Goal: Task Accomplishment & Management: Complete application form

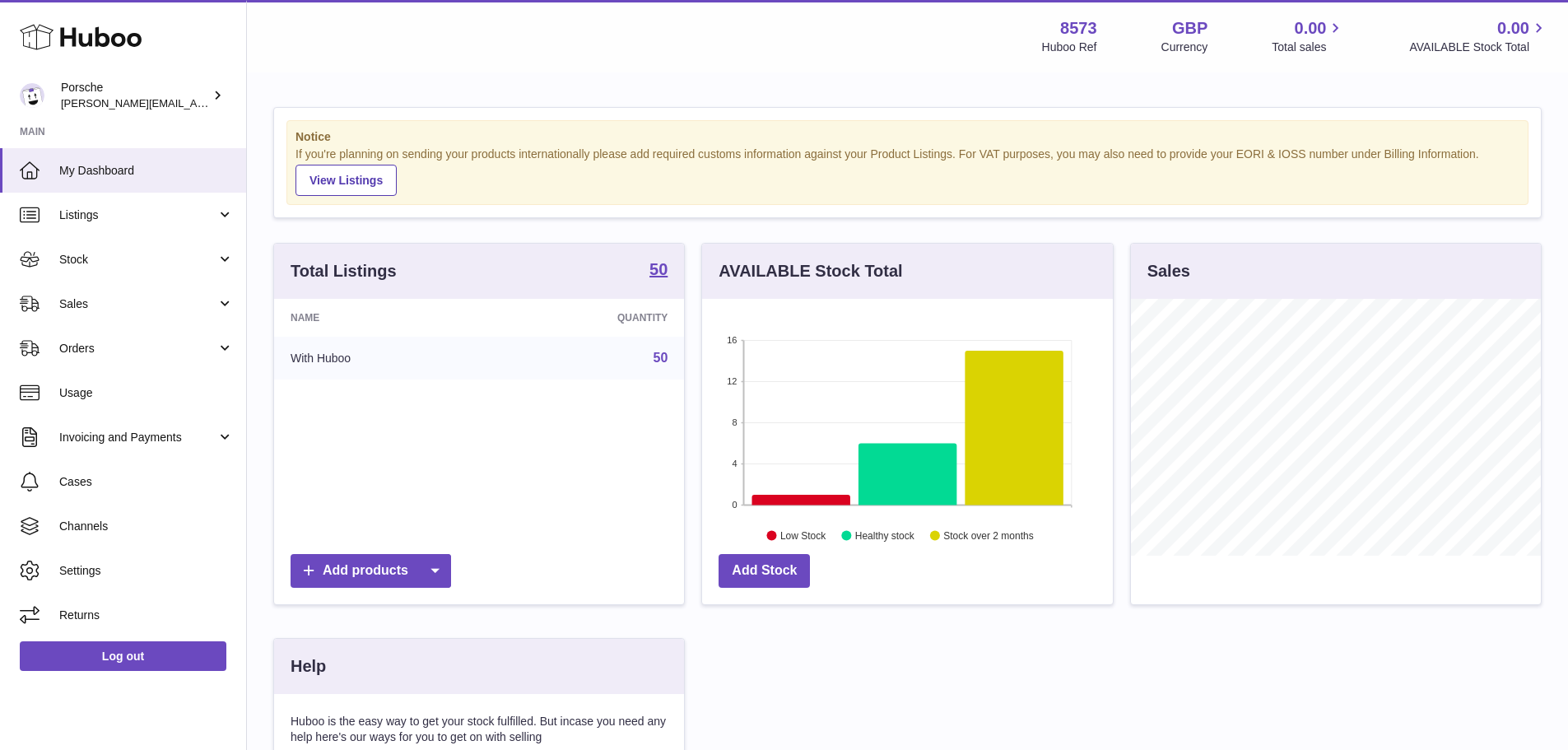
scroll to position [256, 415]
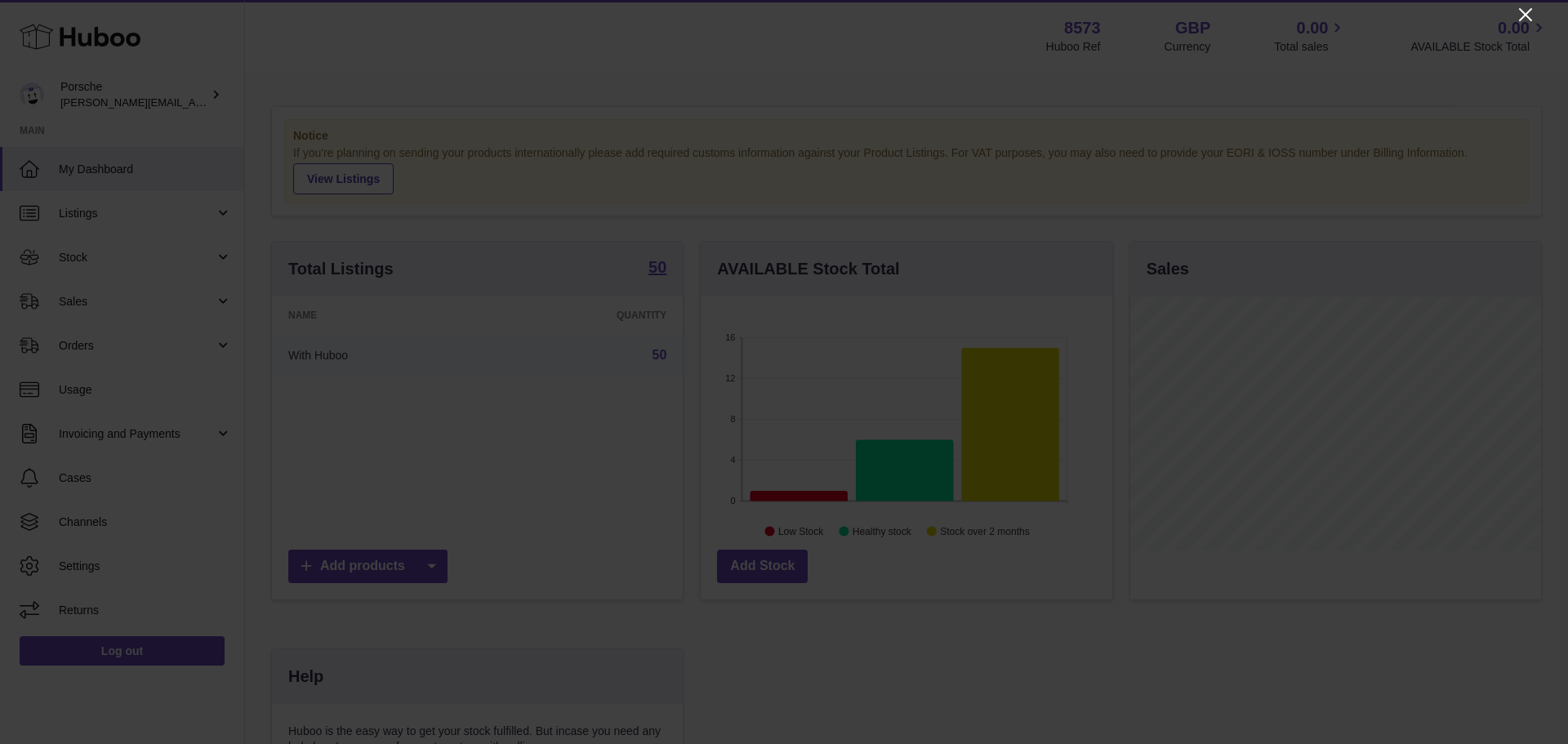
click at [1527, 14] on icon "Close" at bounding box center [1526, 15] width 13 height 13
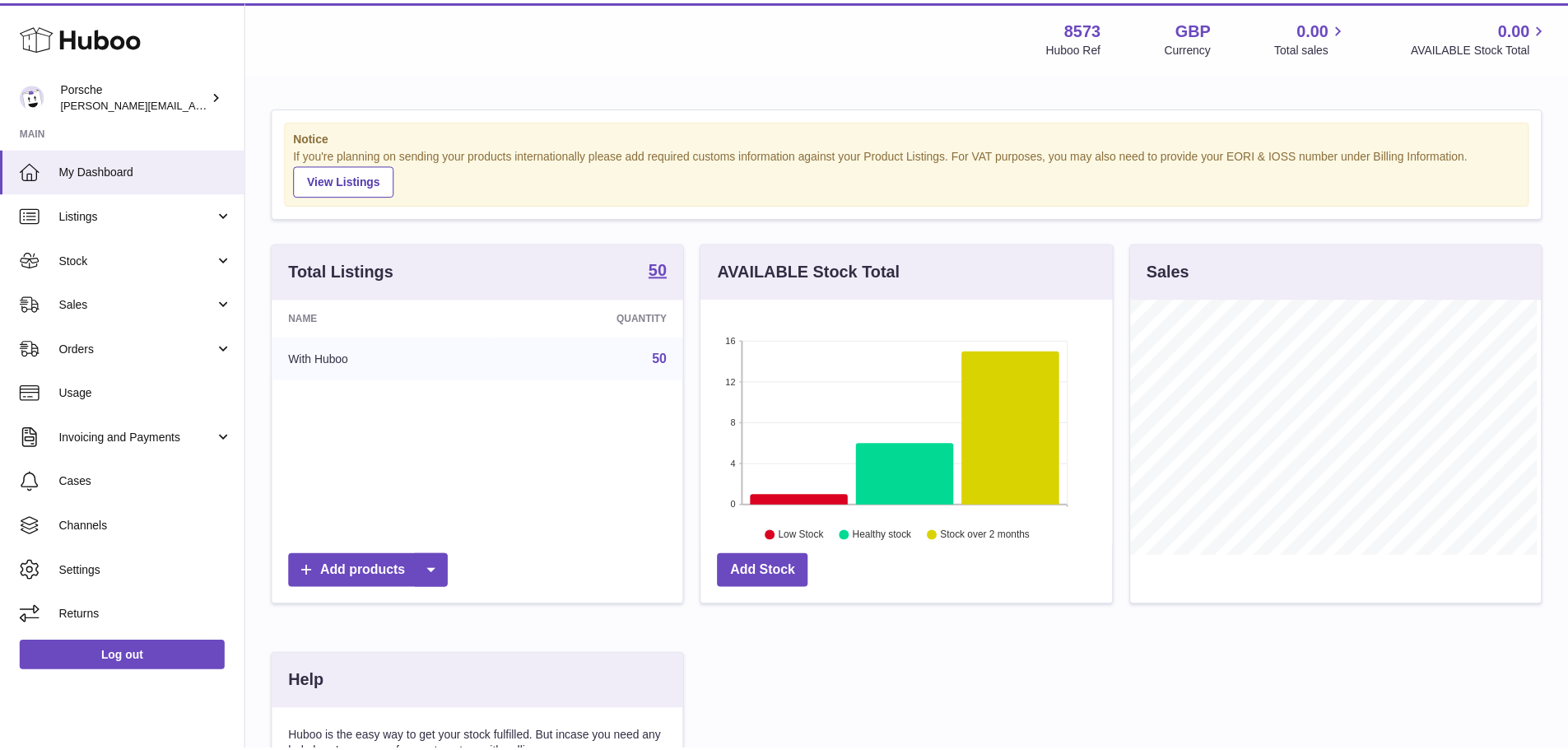
scroll to position [822916, 822490]
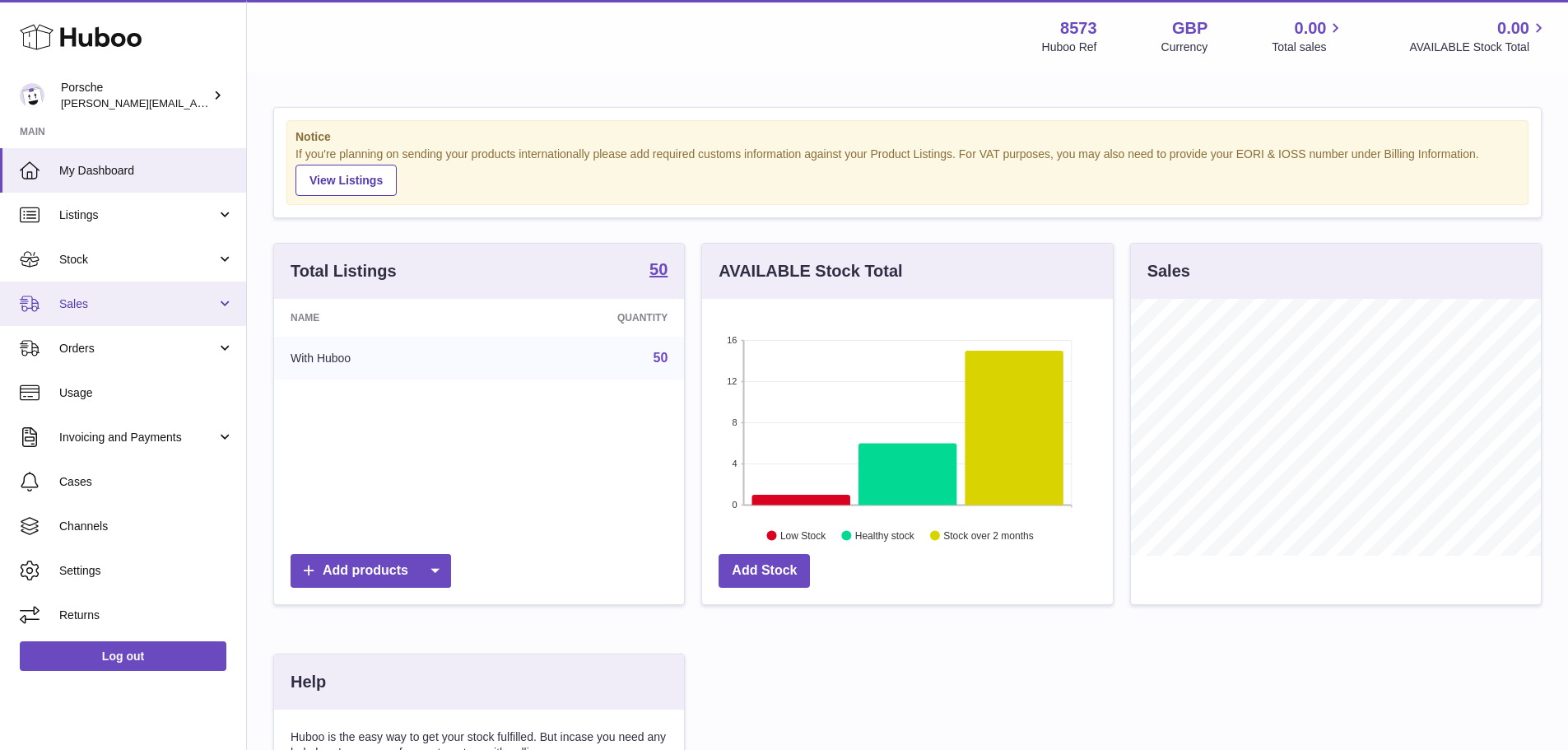
click at [109, 307] on span "Sales" at bounding box center [138, 304] width 157 height 16
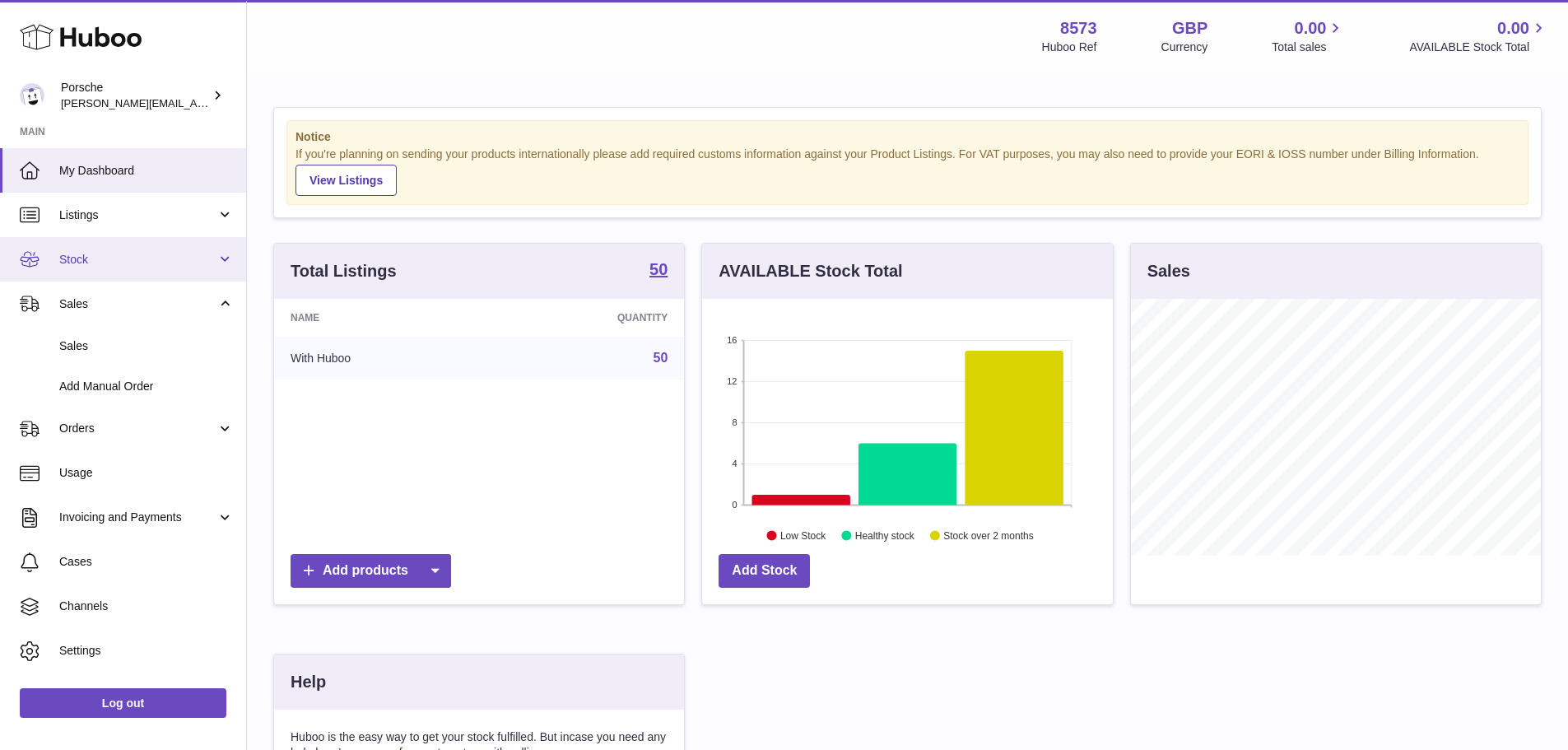
click at [116, 271] on link "Stock" at bounding box center [123, 259] width 246 height 44
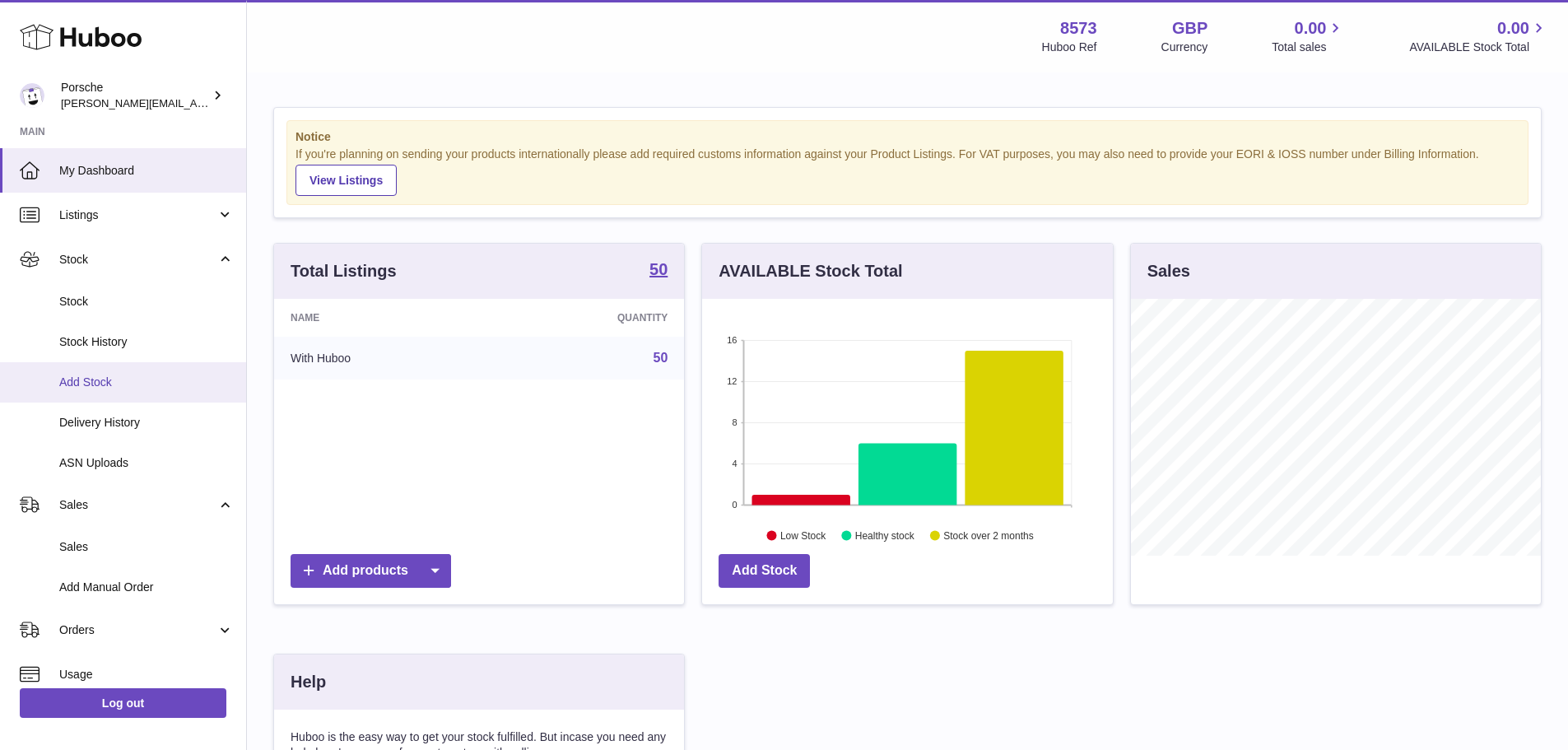
click at [105, 380] on span "Add Stock" at bounding box center [146, 382] width 174 height 16
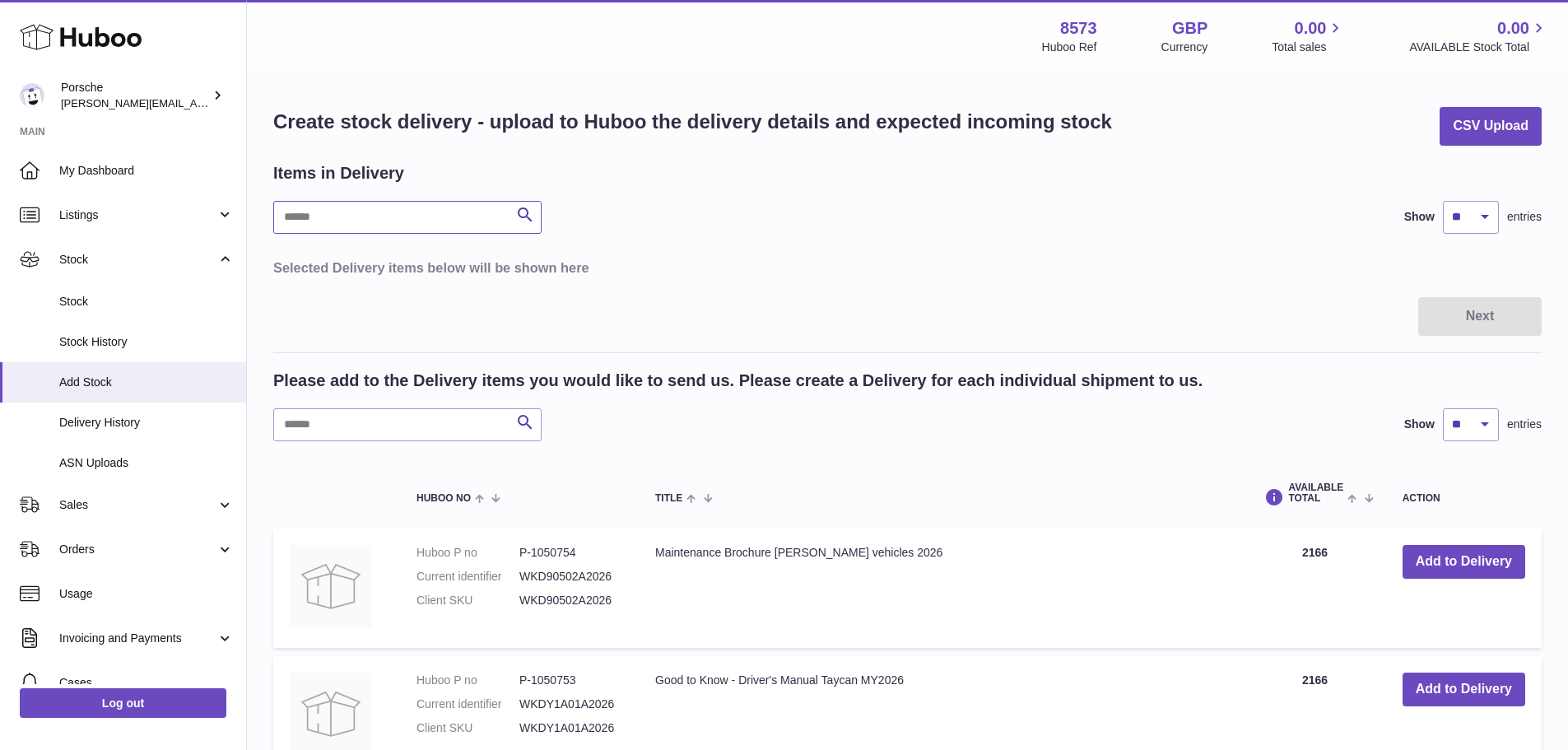
click at [285, 220] on input "text" at bounding box center [407, 218] width 268 height 33
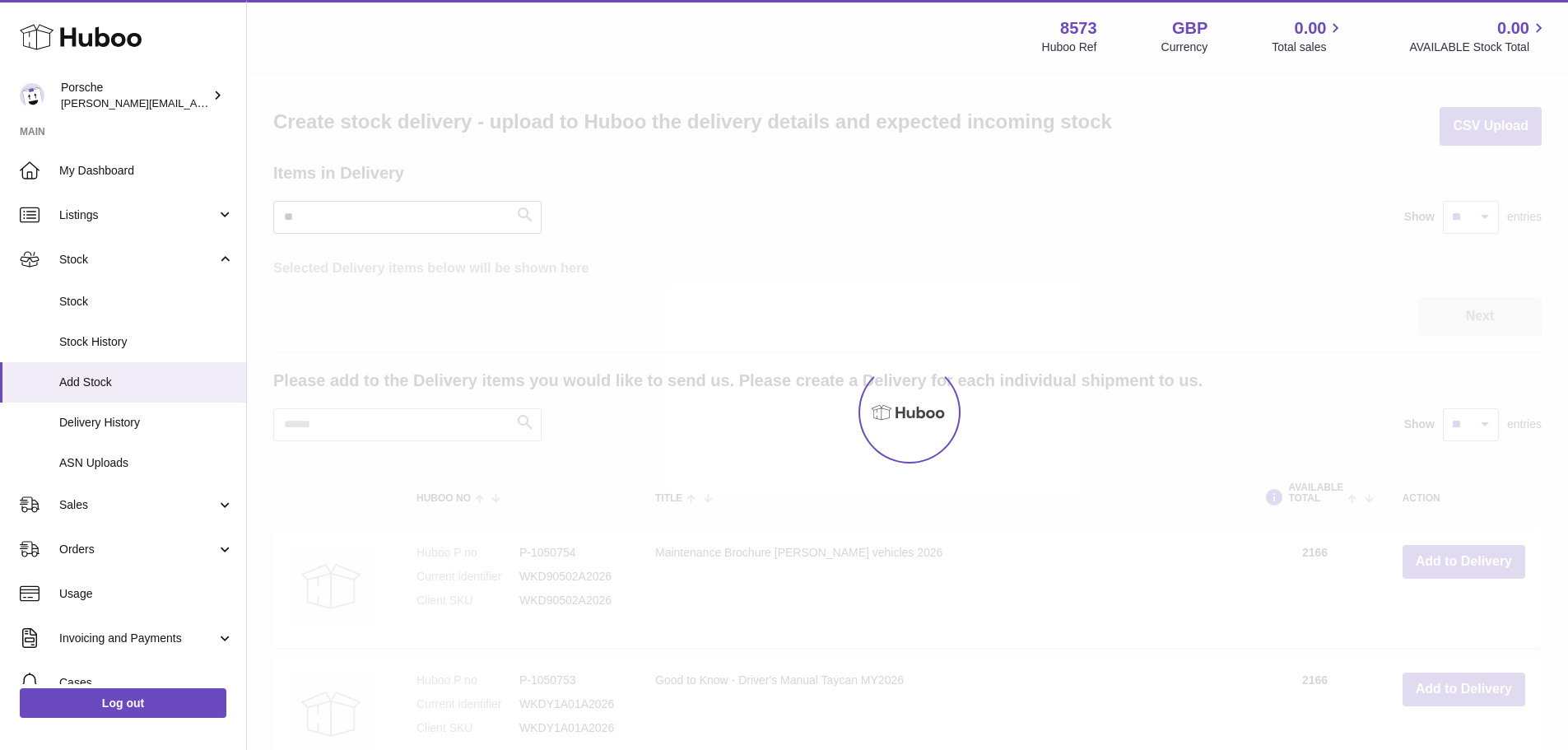
type input "*"
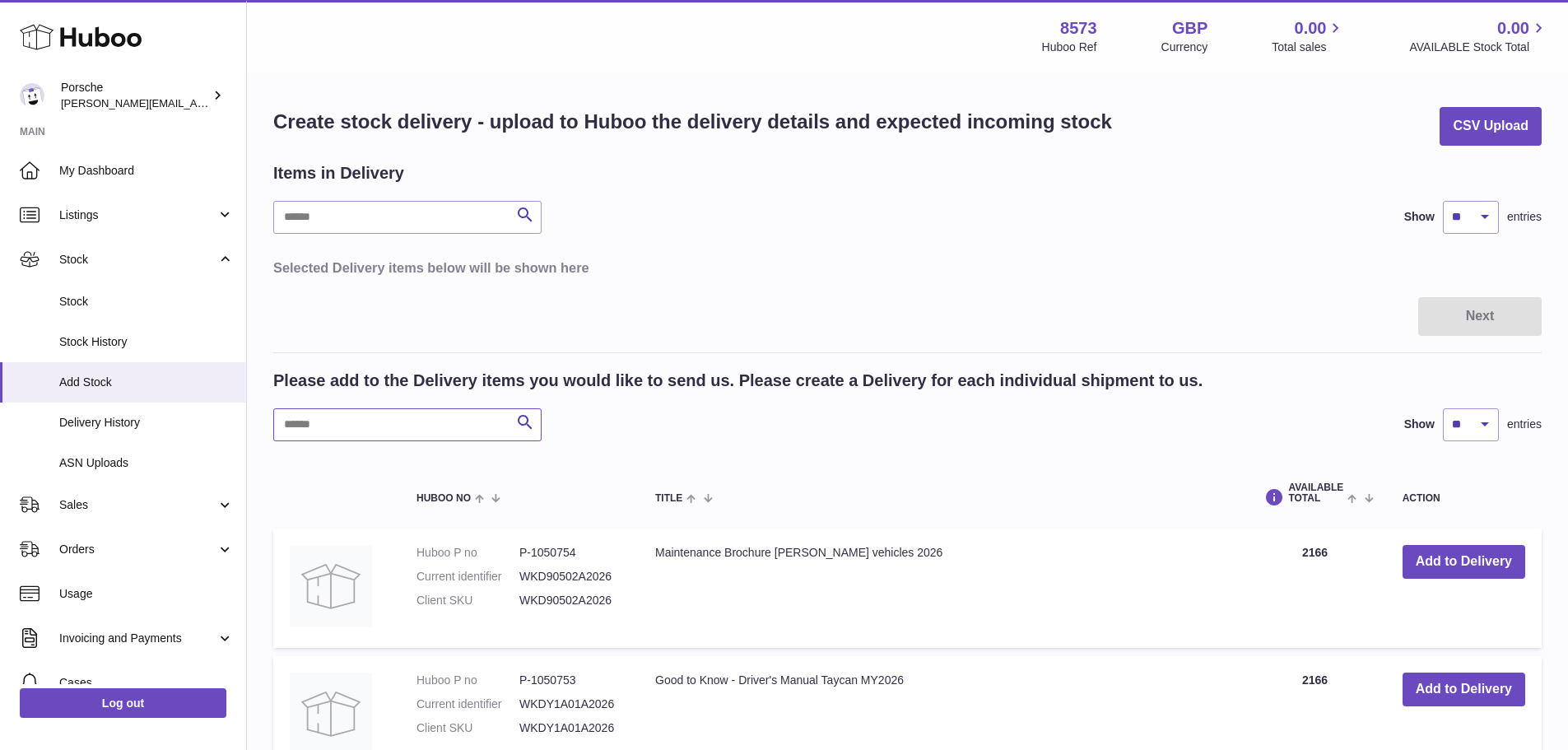
click at [299, 419] on input "text" at bounding box center [407, 425] width 268 height 33
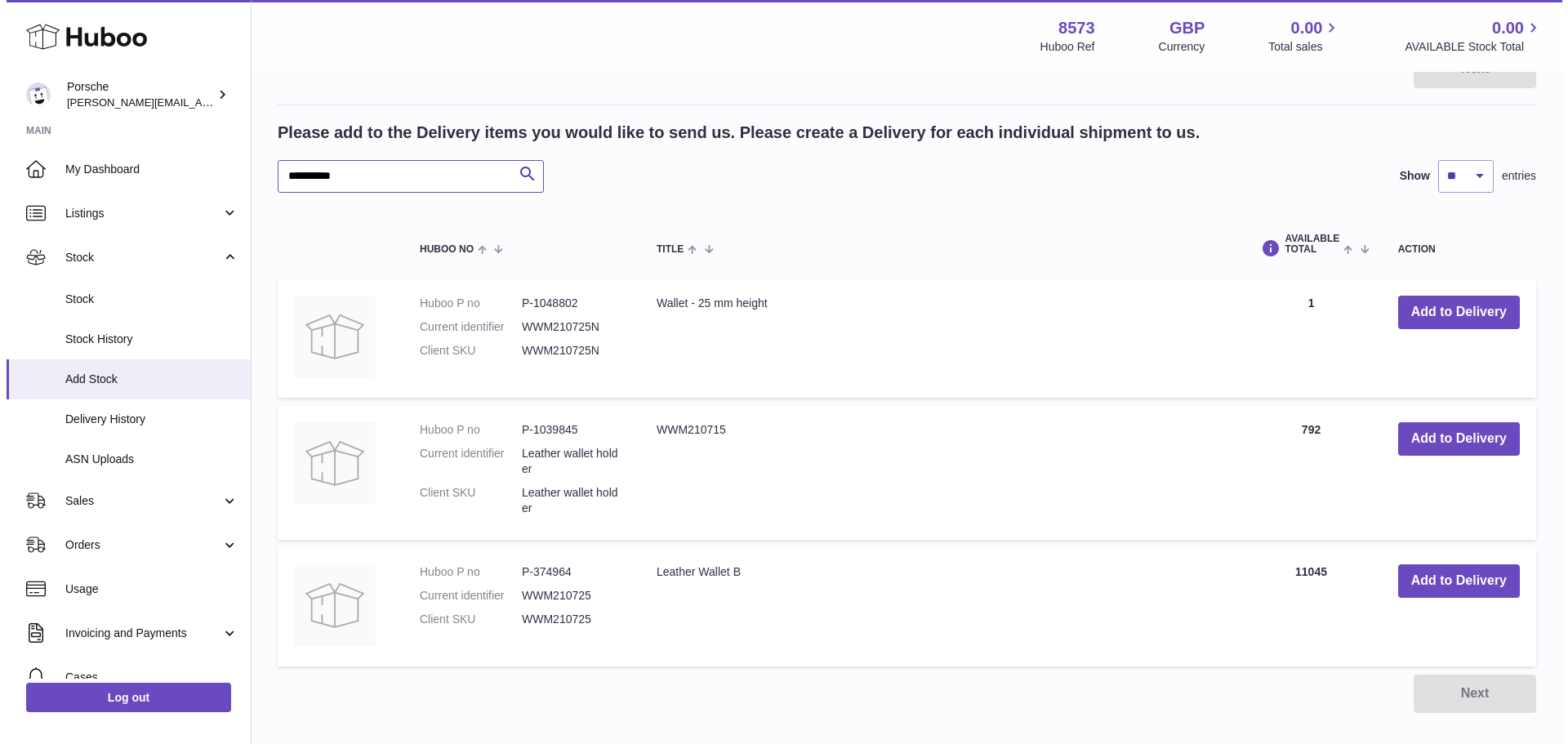
scroll to position [163, 0]
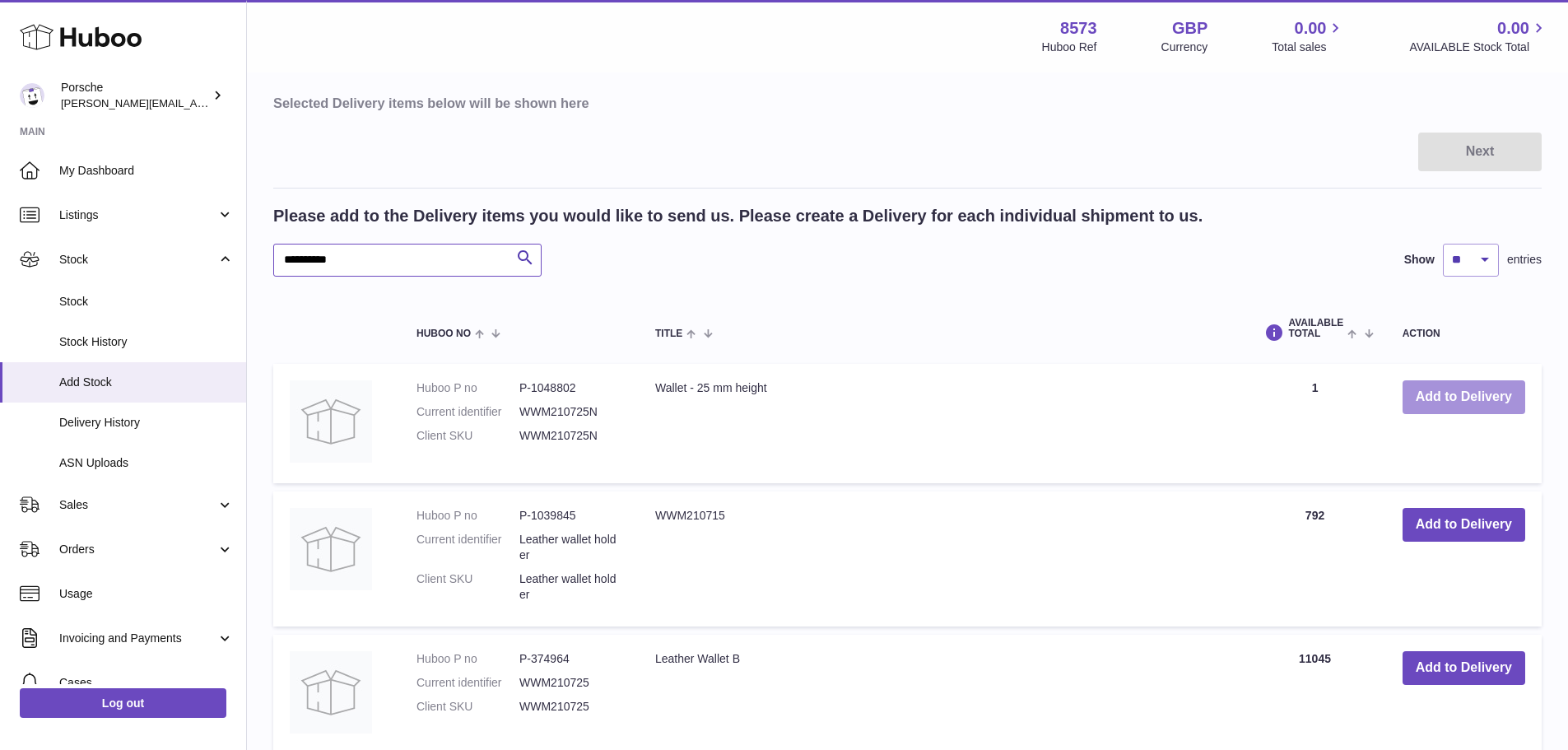
type input "**********"
click at [1436, 395] on button "Add to Delivery" at bounding box center [1463, 397] width 122 height 33
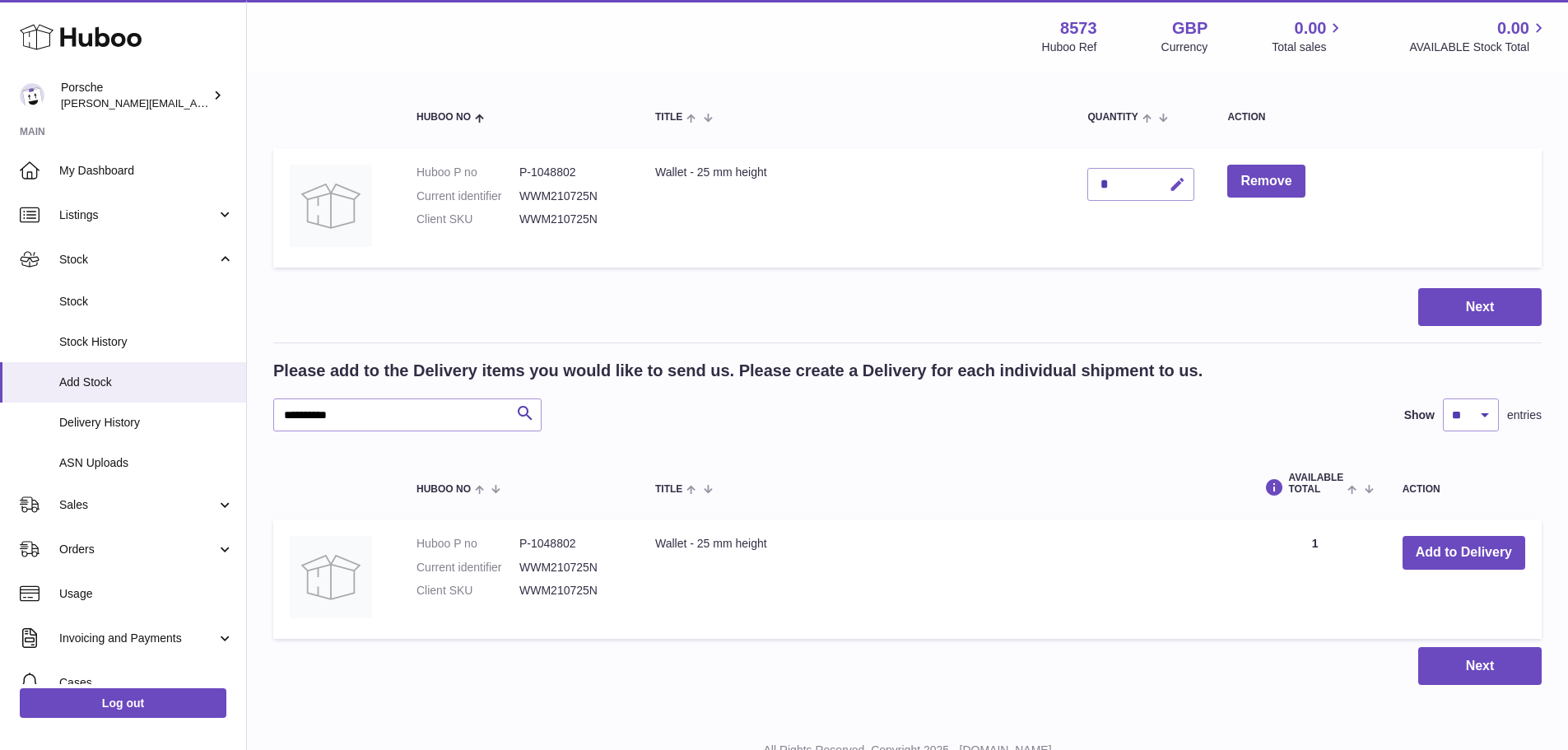
click at [1175, 187] on icon "button" at bounding box center [1176, 184] width 18 height 18
type input "****"
click at [1168, 181] on button "submit" at bounding box center [1176, 184] width 31 height 26
click at [1464, 314] on button "Next" at bounding box center [1479, 307] width 123 height 39
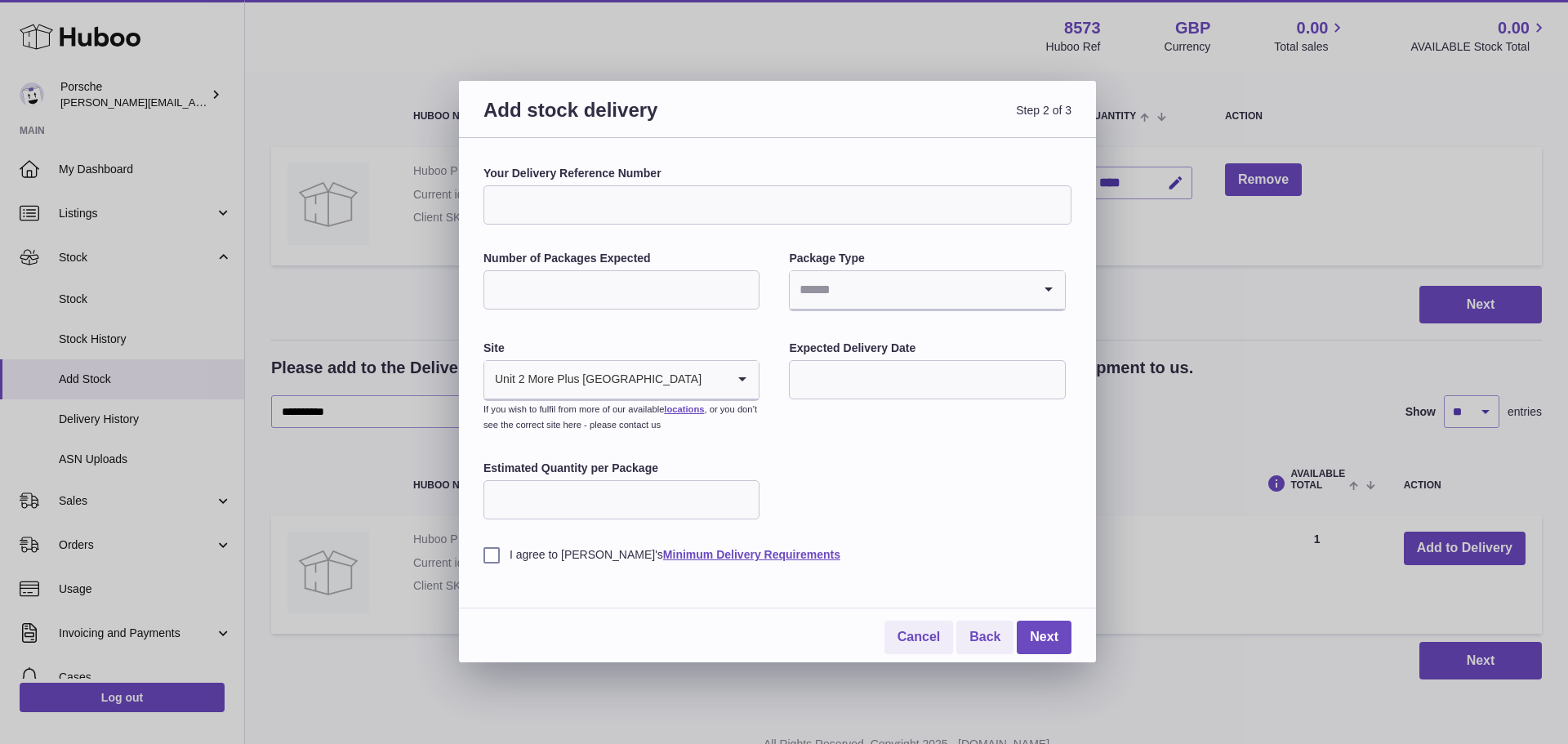
click at [601, 211] on input "Your Delivery Reference Number" at bounding box center [777, 205] width 588 height 39
type input "**********"
click at [534, 299] on input "Number of Packages Expected" at bounding box center [621, 289] width 276 height 39
type input "*"
click at [854, 372] on li "Pallets" at bounding box center [927, 366] width 273 height 33
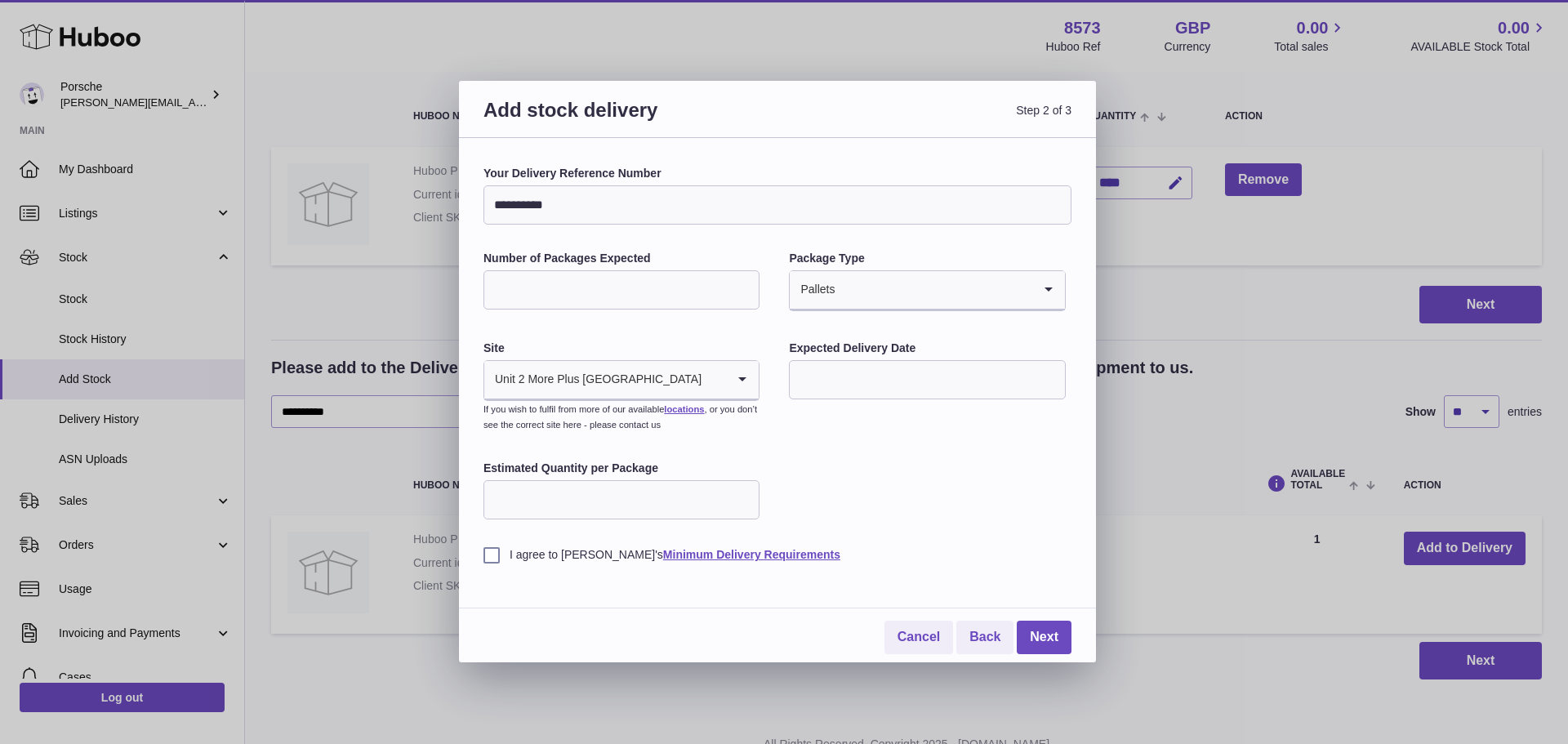
click at [829, 374] on input "text" at bounding box center [927, 379] width 276 height 39
click at [945, 589] on span "22" at bounding box center [945, 581] width 29 height 29
type input "**********"
click at [504, 507] on input "Estimated Quantity per Package" at bounding box center [621, 500] width 276 height 39
click at [491, 556] on label "I agree to Huboo's Minimum Delivery Requirements" at bounding box center [777, 555] width 588 height 16
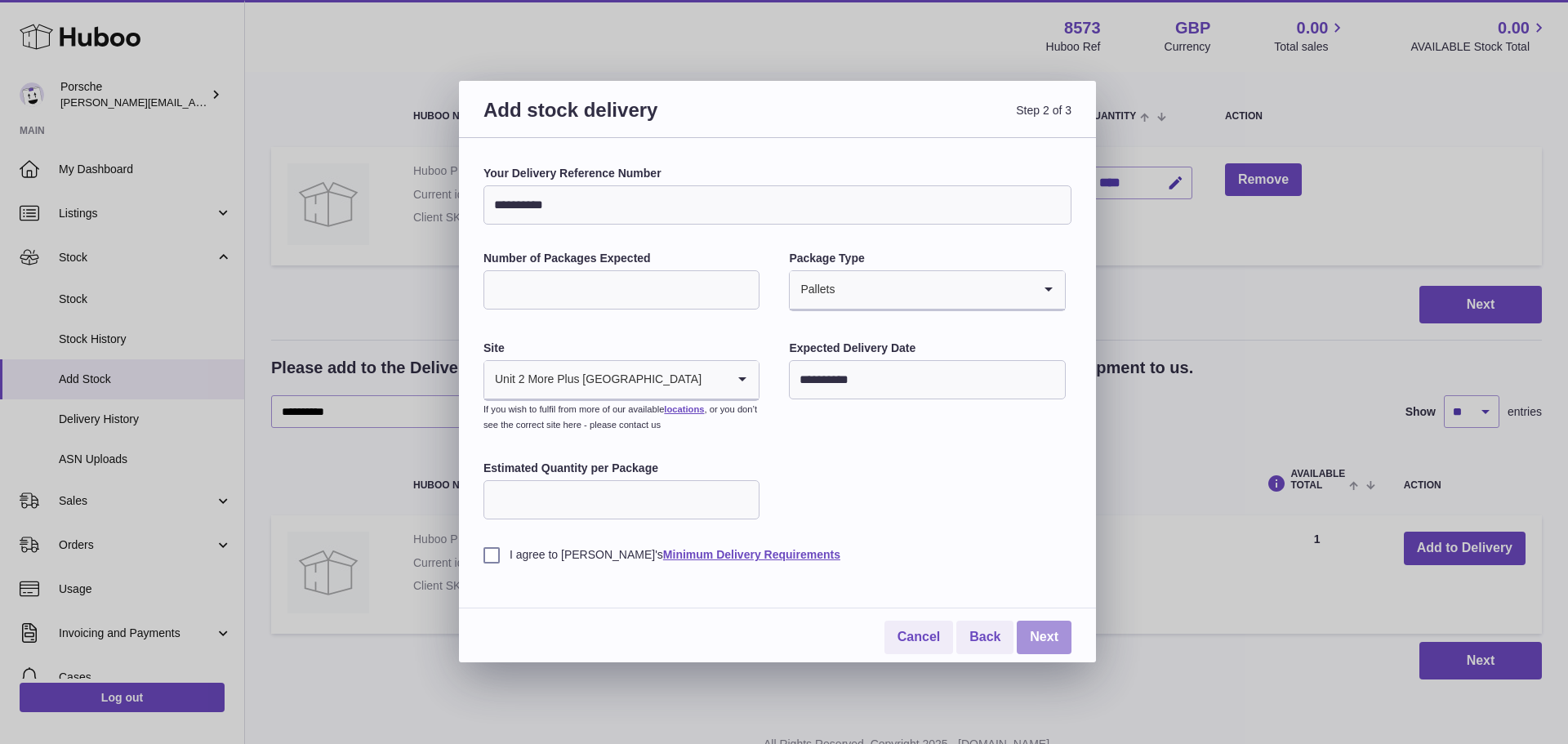
click at [1038, 630] on link "Next" at bounding box center [1044, 637] width 55 height 33
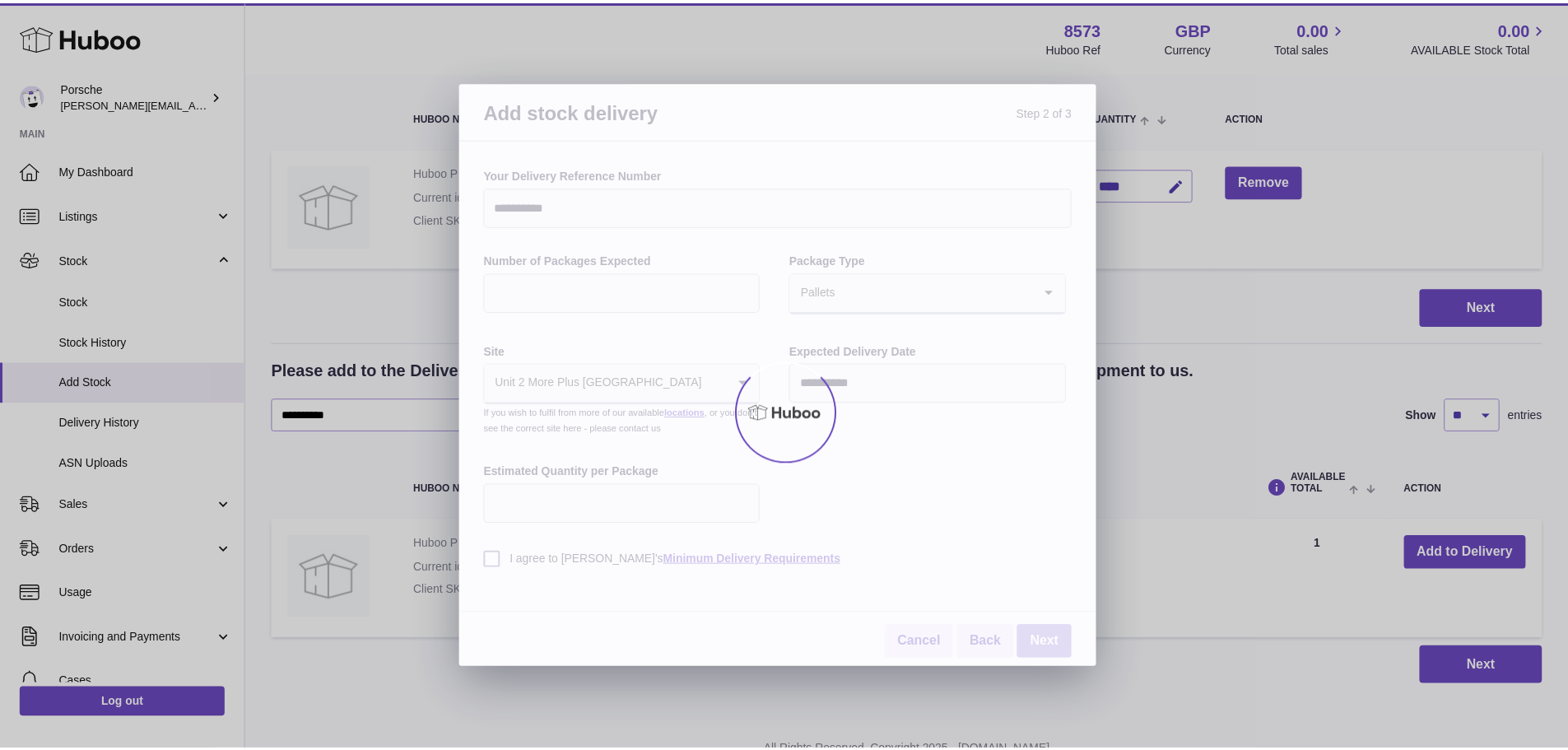
scroll to position [75, 0]
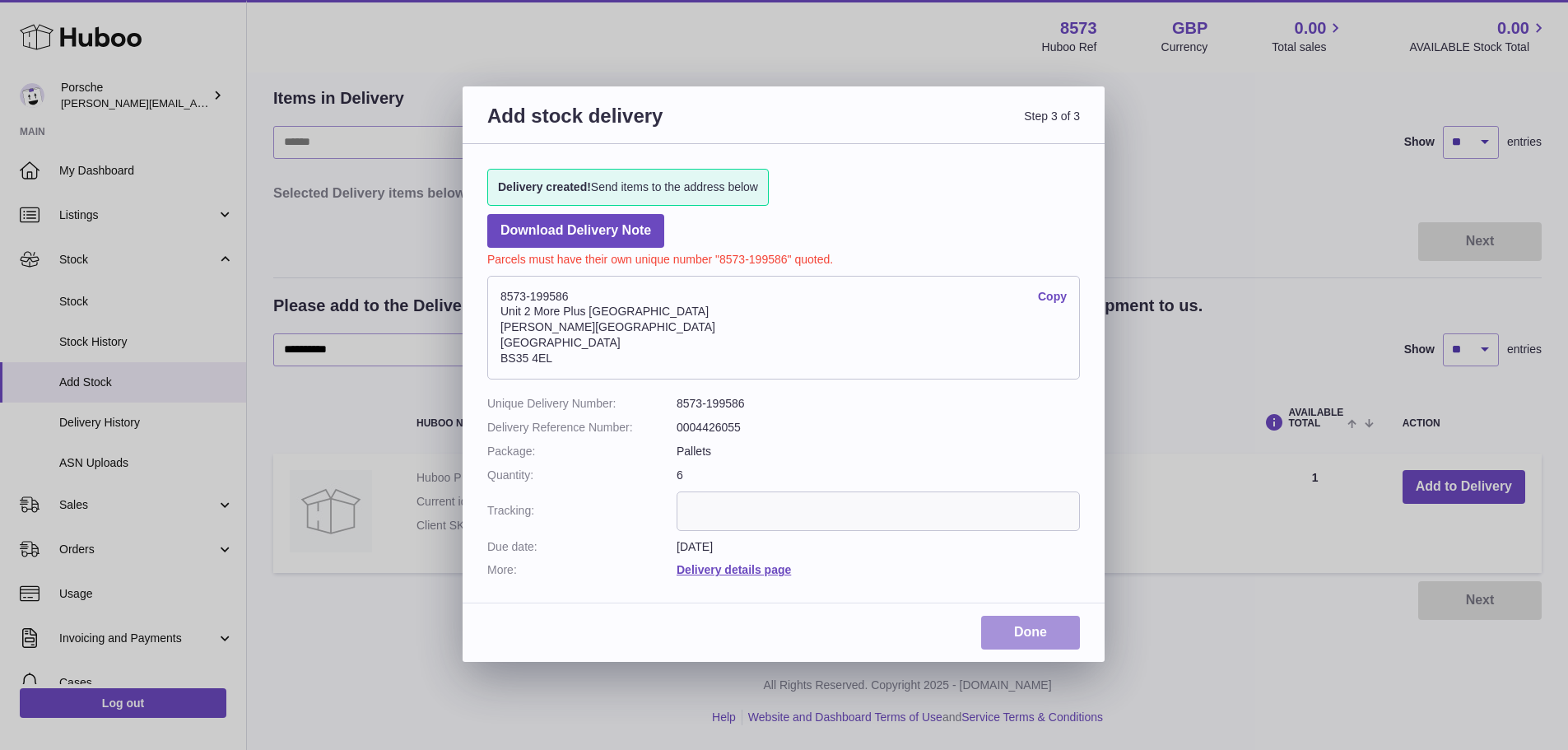
click at [1017, 631] on link "Done" at bounding box center [1030, 632] width 99 height 33
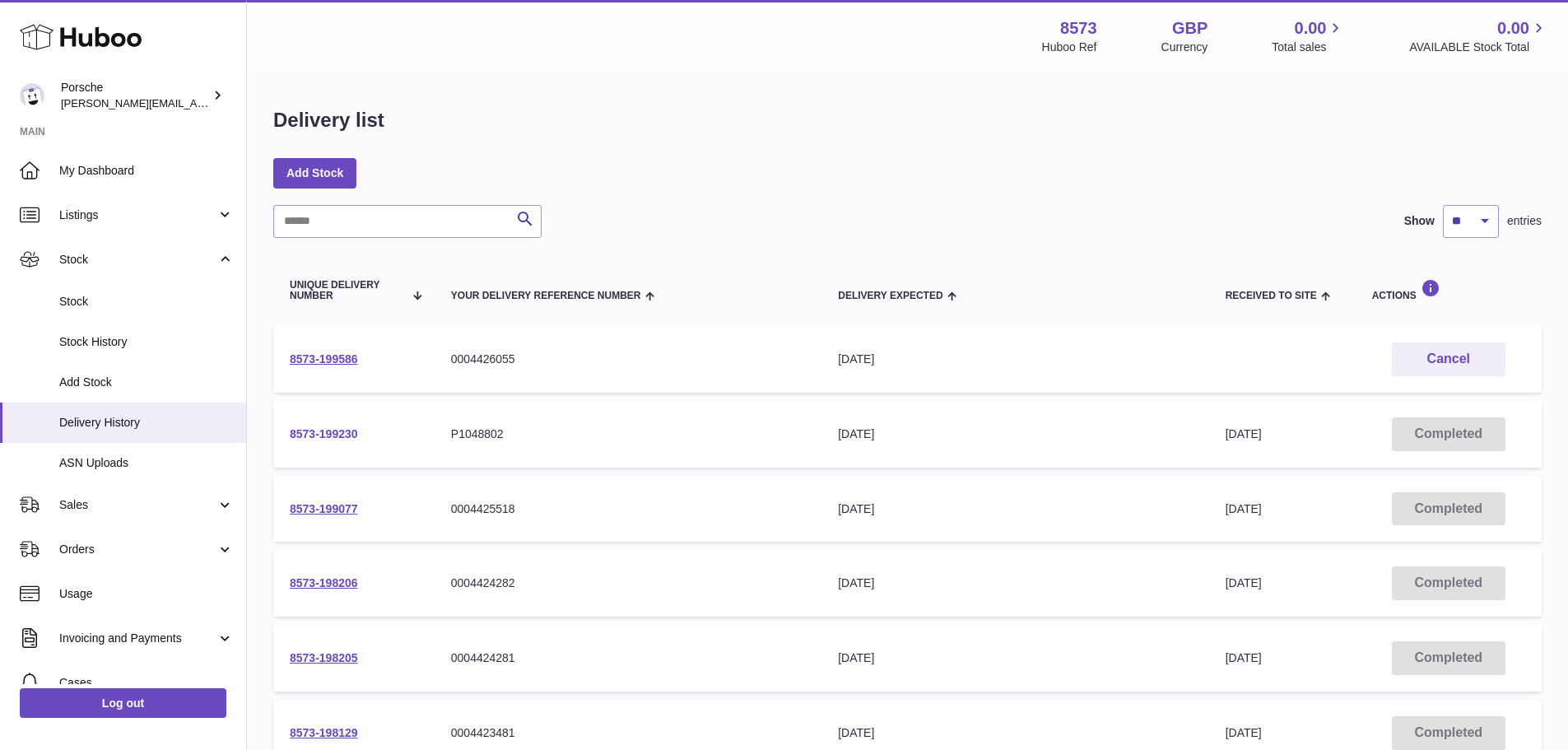
click at [342, 437] on link "8573-199230" at bounding box center [324, 433] width 68 height 13
click at [317, 508] on link "8573-199077" at bounding box center [324, 508] width 68 height 13
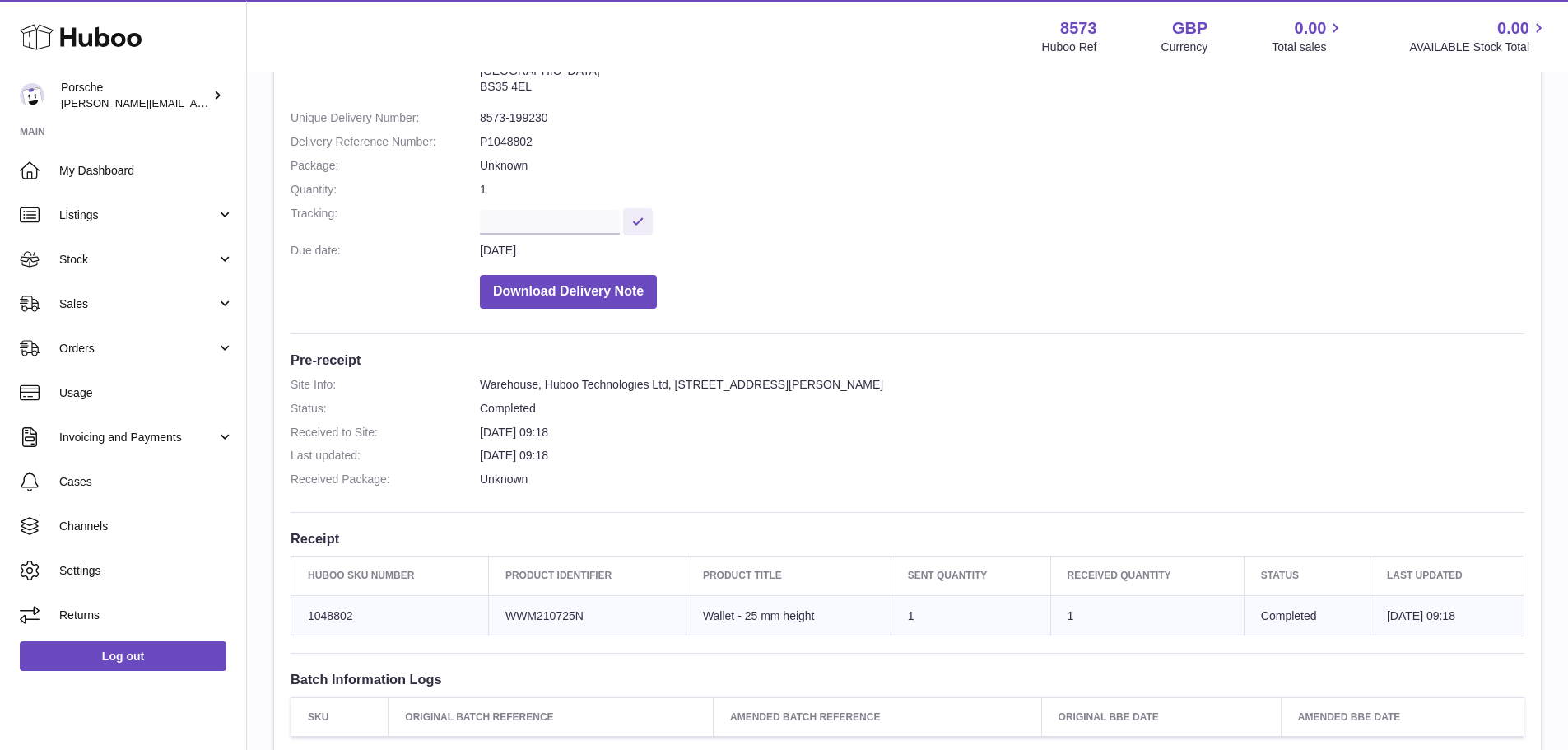
scroll to position [165, 0]
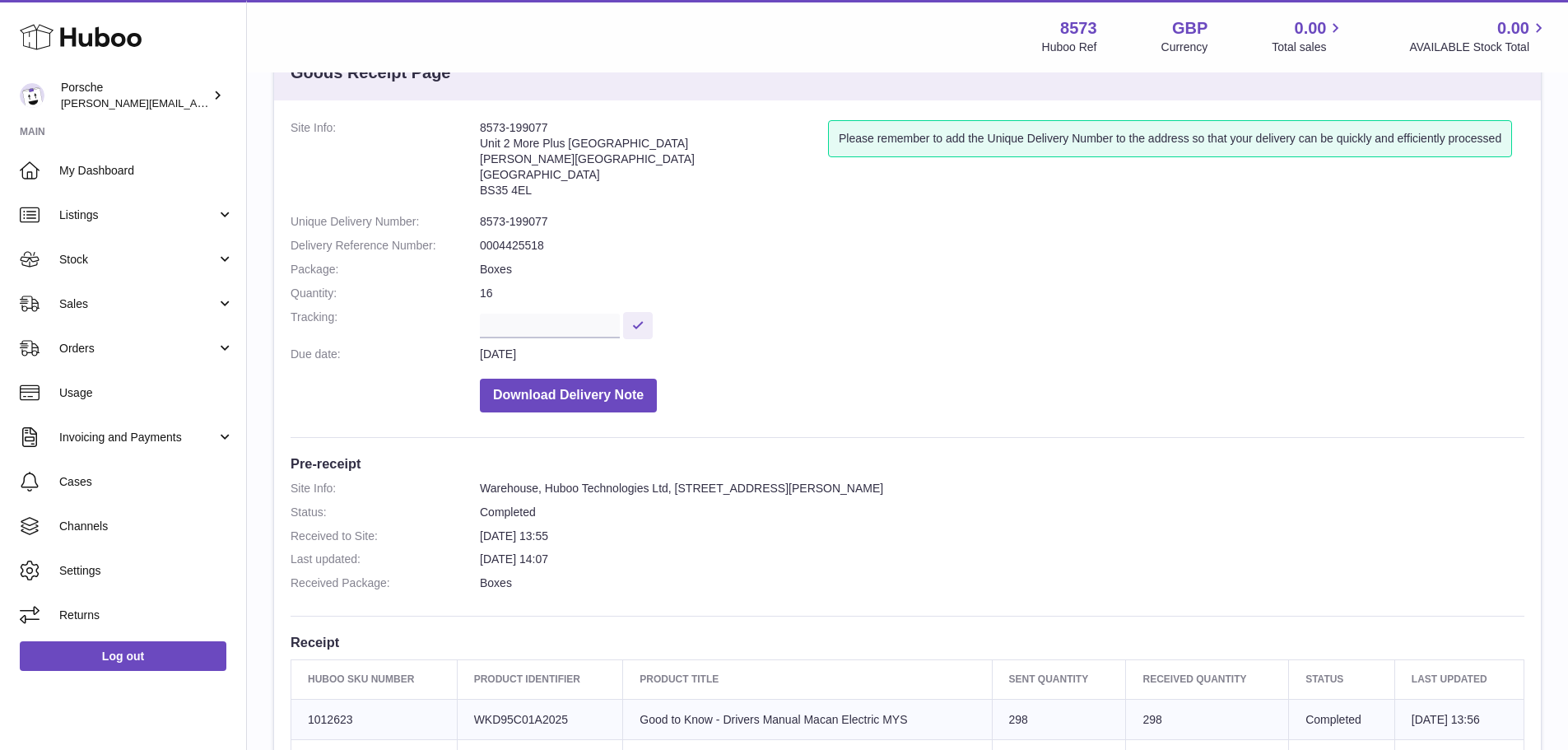
scroll to position [247, 0]
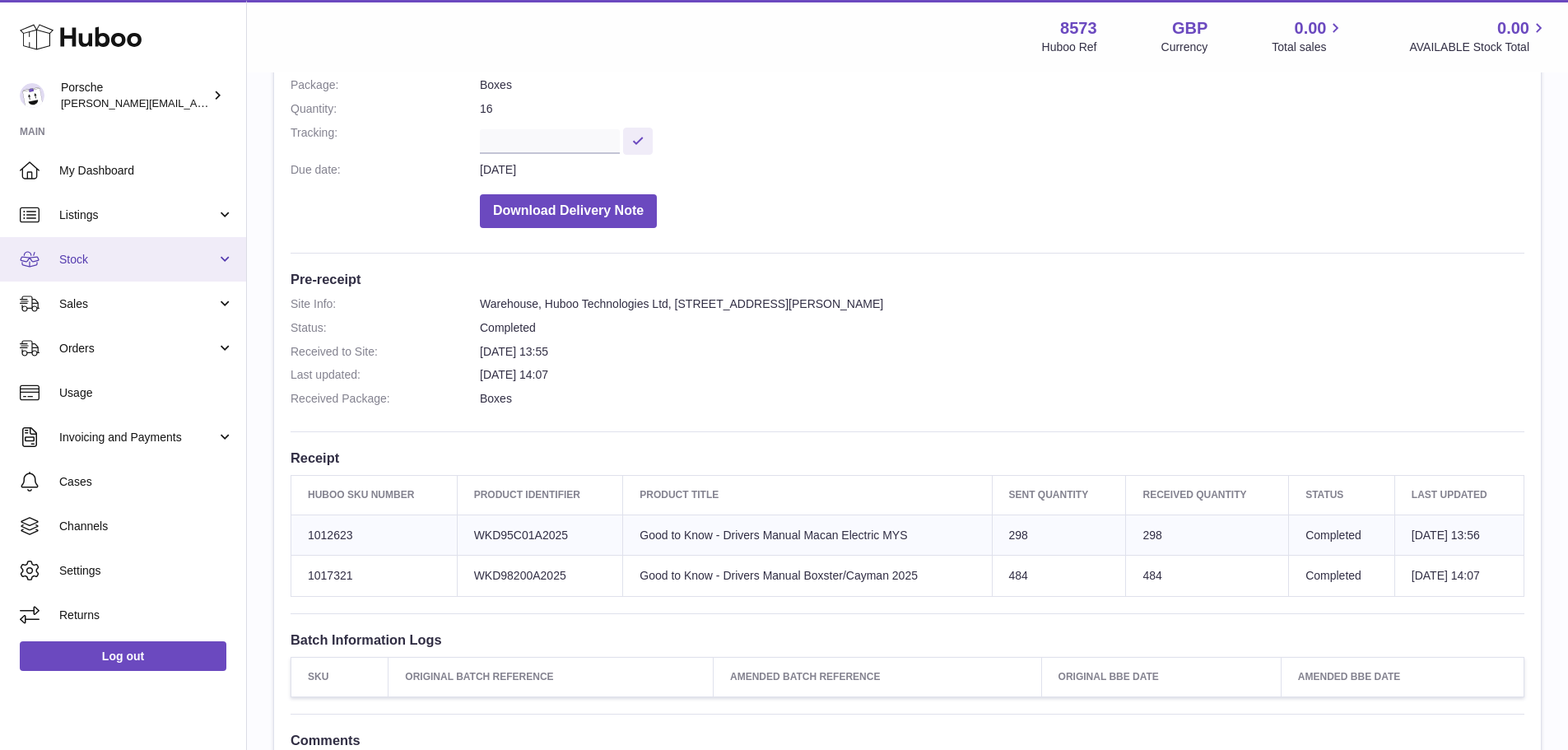
click at [79, 268] on link "Stock" at bounding box center [123, 259] width 246 height 44
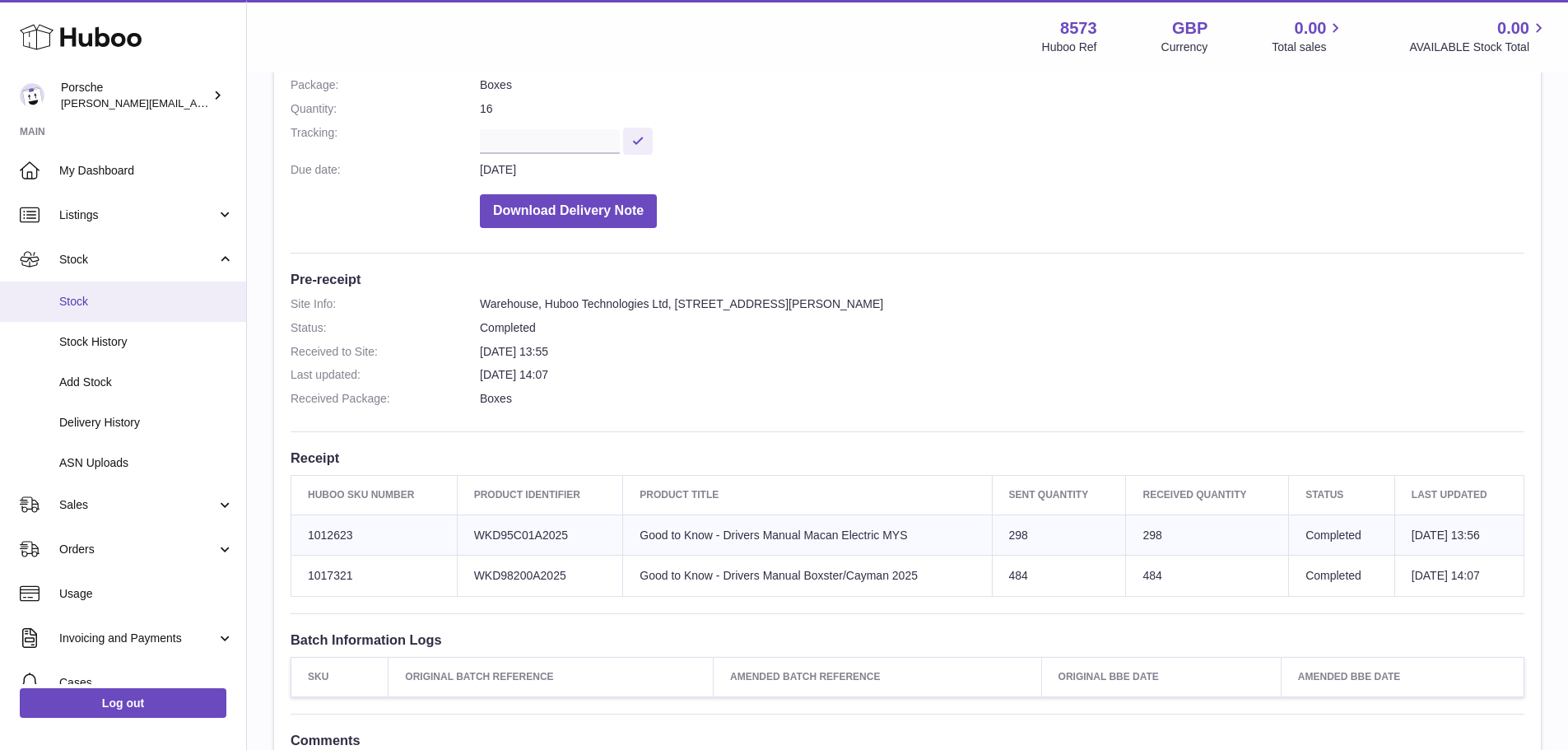
click at [81, 313] on link "Stock" at bounding box center [123, 302] width 246 height 41
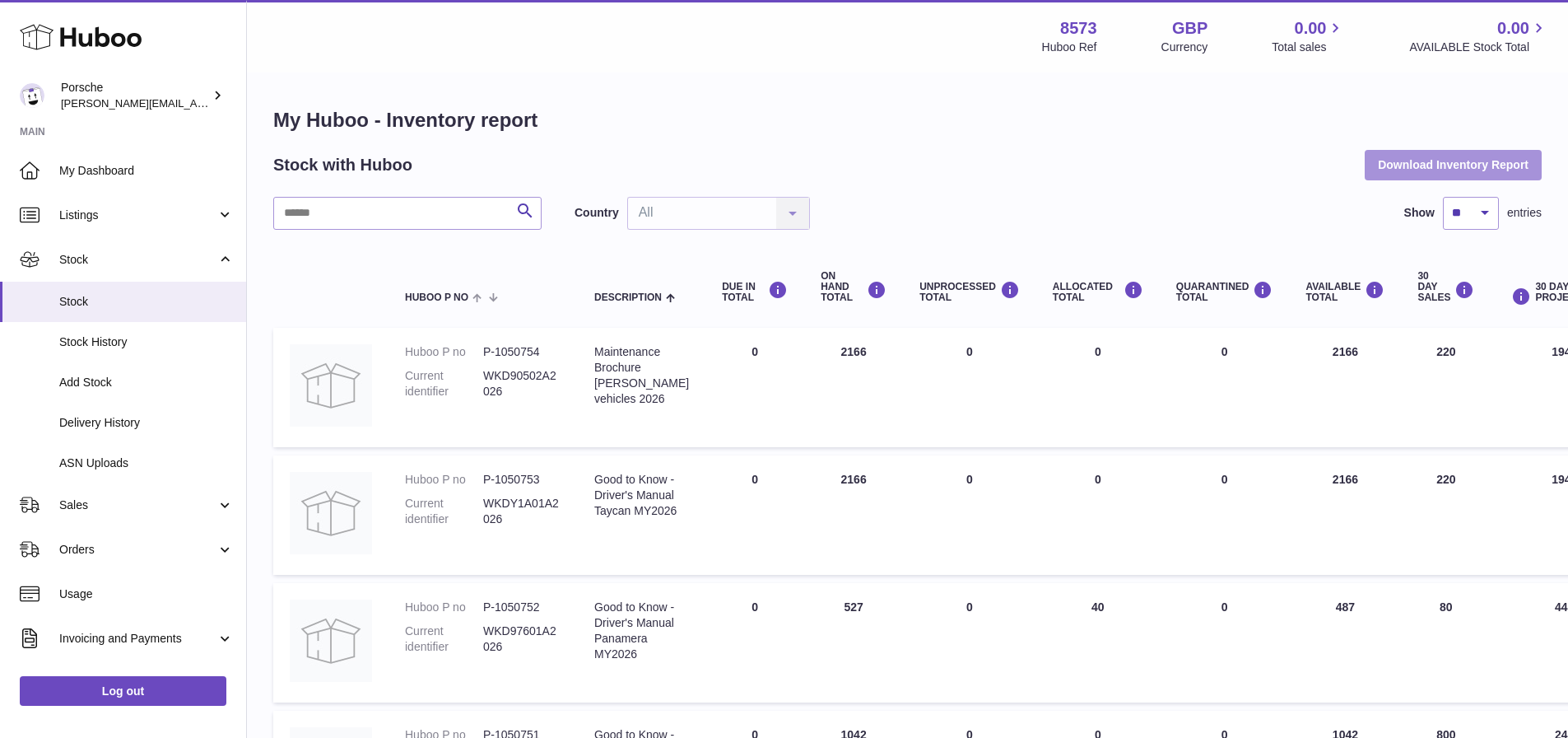
click at [1428, 178] on button "Download Inventory Report" at bounding box center [1452, 165] width 177 height 30
